Goal: Information Seeking & Learning: Learn about a topic

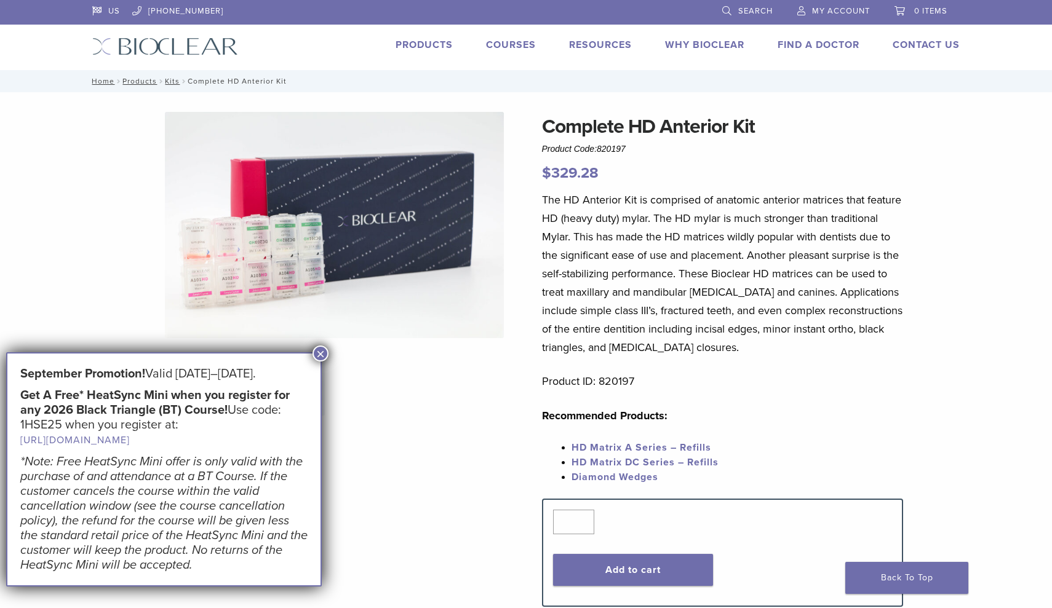
click at [507, 45] on link "Courses" at bounding box center [511, 45] width 50 height 12
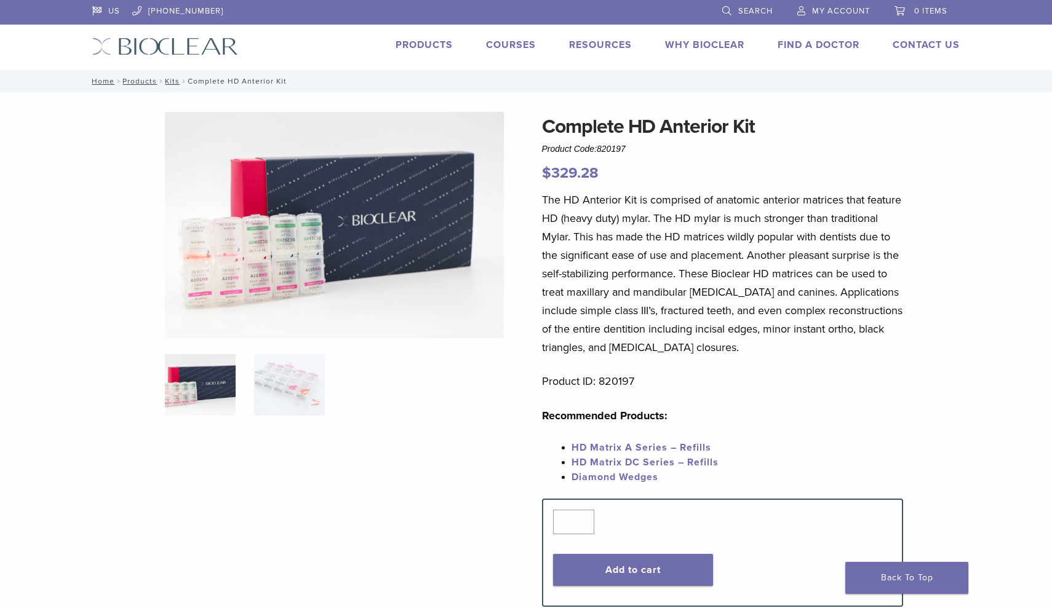
click at [424, 50] on link "Products" at bounding box center [424, 45] width 57 height 12
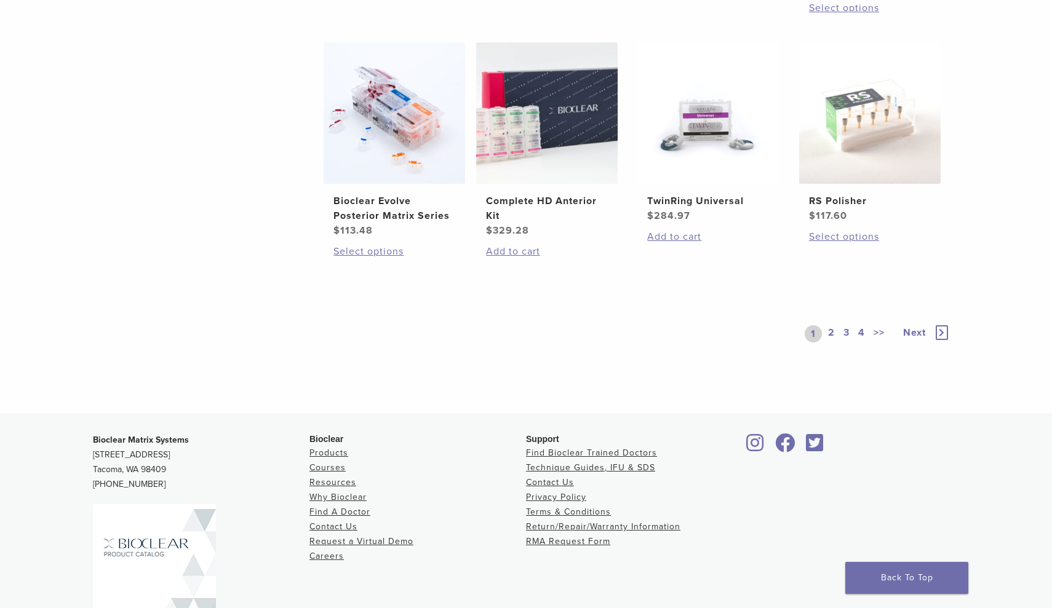
scroll to position [949, 0]
click at [944, 331] on icon at bounding box center [942, 331] width 12 height 15
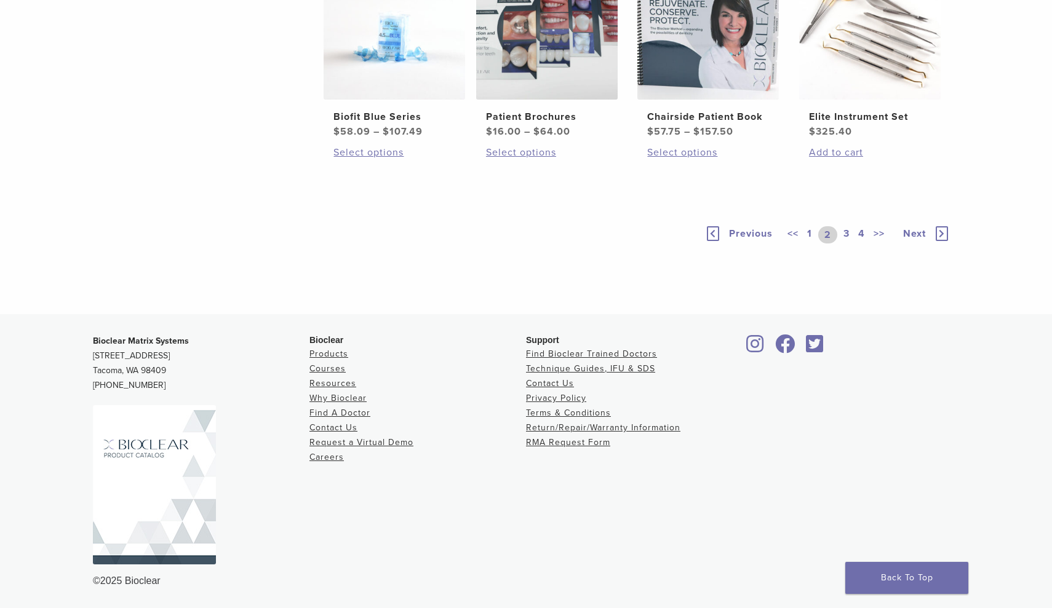
scroll to position [912, 0]
click at [946, 241] on icon at bounding box center [942, 233] width 12 height 15
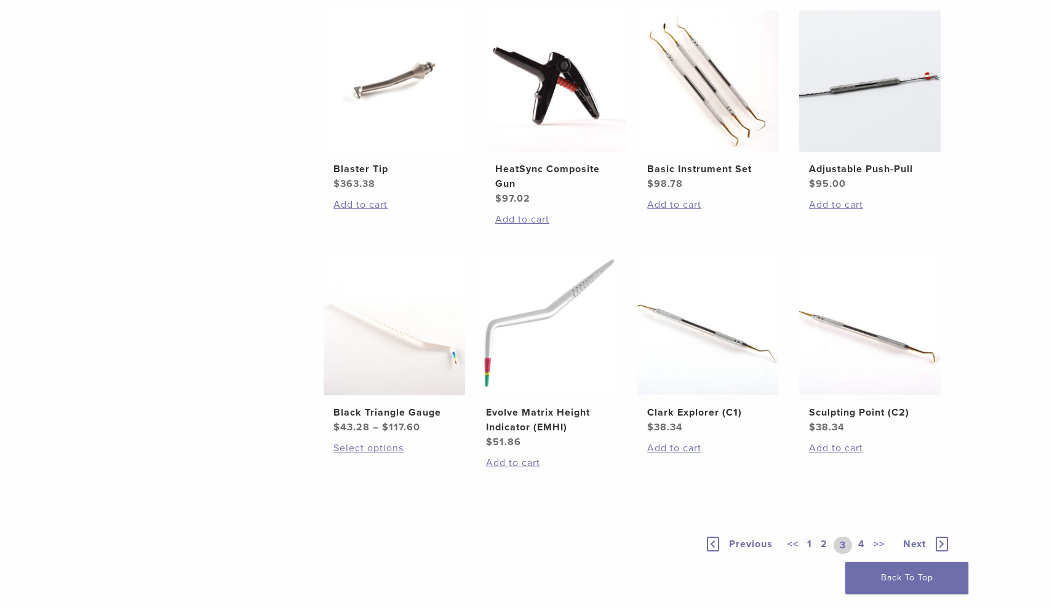
scroll to position [779, 0]
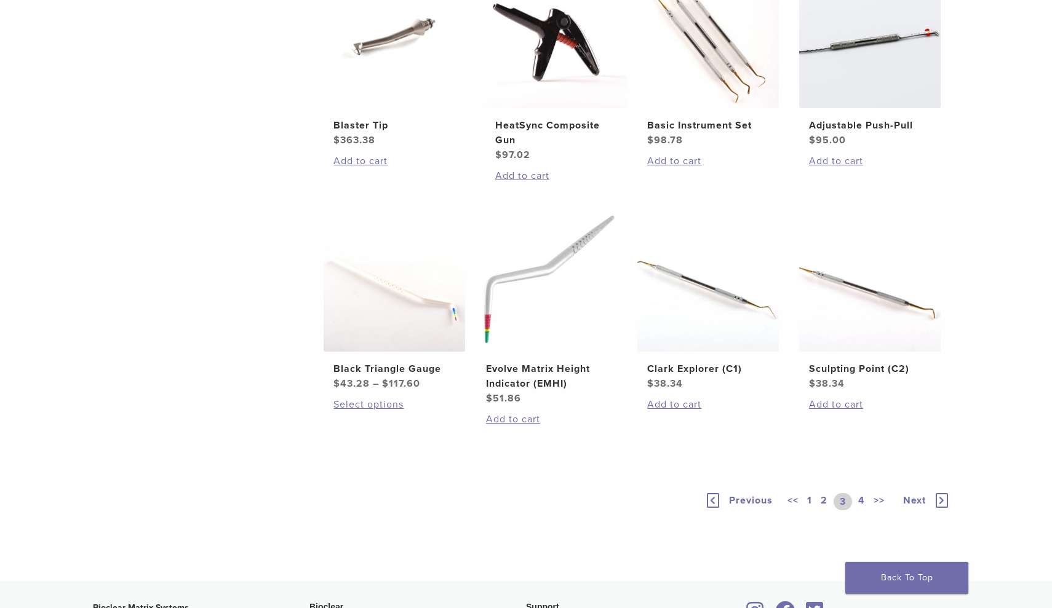
click at [944, 501] on icon at bounding box center [942, 500] width 12 height 15
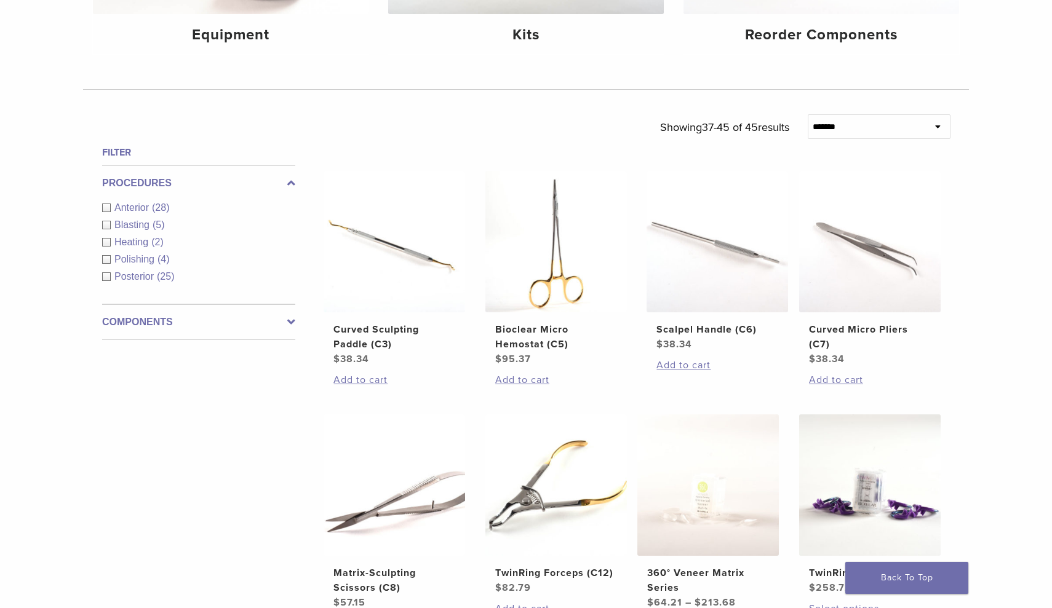
scroll to position [314, 0]
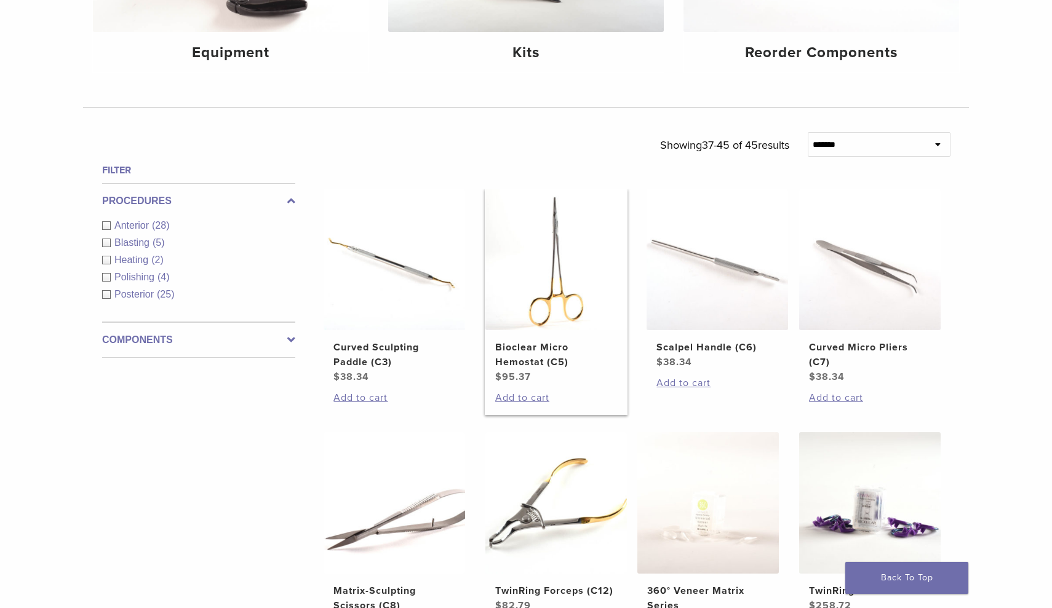
click at [555, 270] on img at bounding box center [555, 259] width 141 height 141
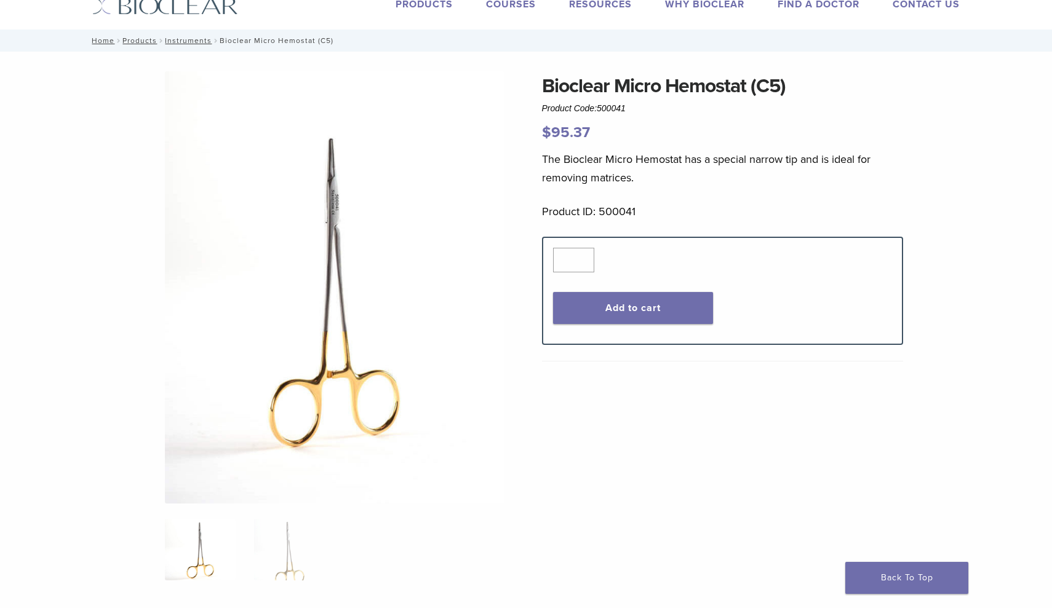
scroll to position [33, 0]
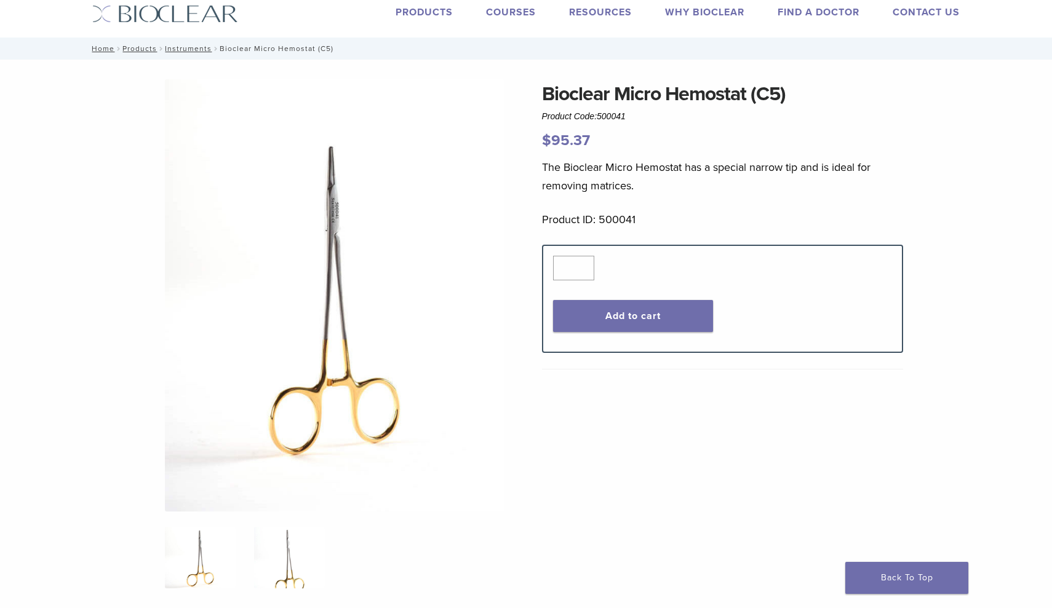
click at [293, 549] on img at bounding box center [289, 558] width 71 height 62
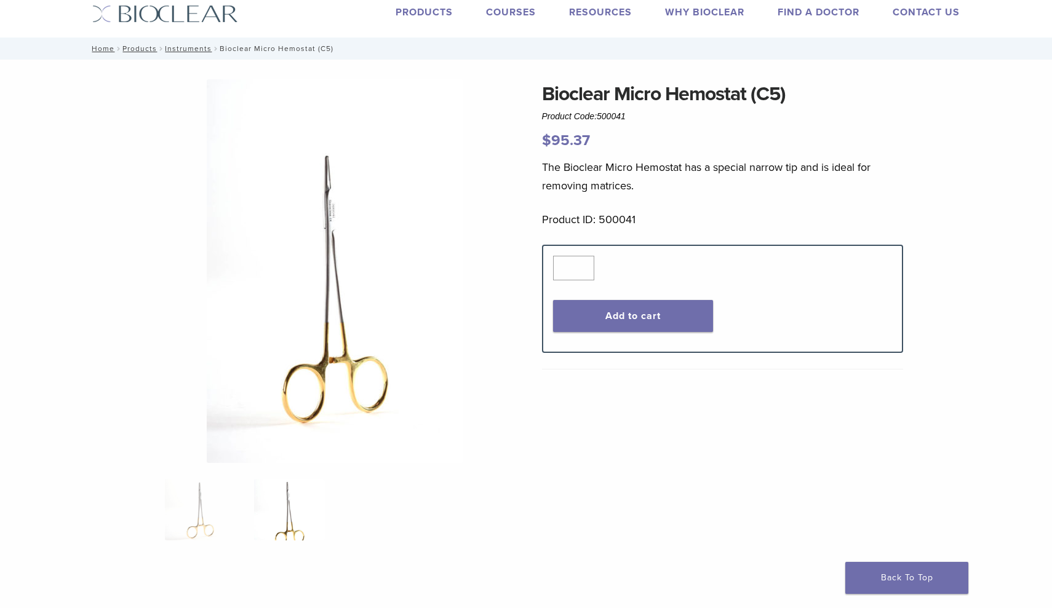
click at [222, 559] on div "Bioclear Micro Hemostat (C5) Product Code: 500041 $ 95.37 Bioclear Micro Hemost…" at bounding box center [526, 446] width 886 height 734
click at [202, 512] on img at bounding box center [200, 510] width 71 height 62
